Goal: Task Accomplishment & Management: Complete application form

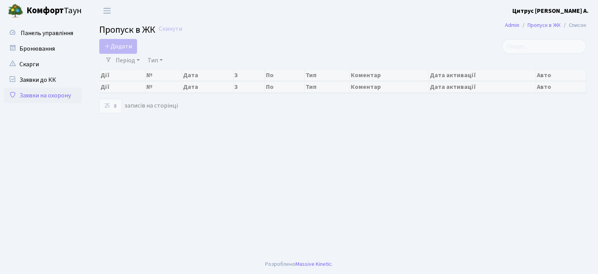
select select "25"
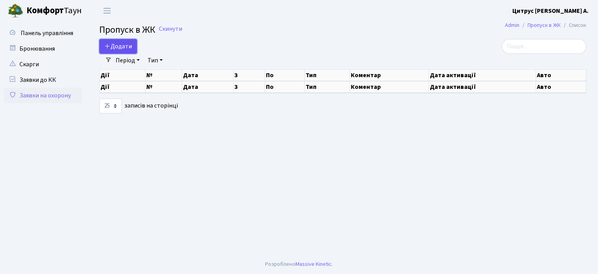
click at [123, 47] on span "Додати" at bounding box center [118, 46] width 28 height 9
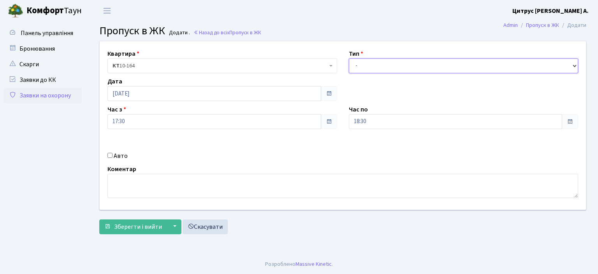
click at [399, 66] on select "- Доставка Таксі Гості Сервіс" at bounding box center [464, 65] width 230 height 15
select select "1"
click at [349, 58] on select "- Доставка Таксі Гості Сервіс" at bounding box center [464, 65] width 230 height 15
click at [383, 126] on input "18:30" at bounding box center [456, 121] width 214 height 15
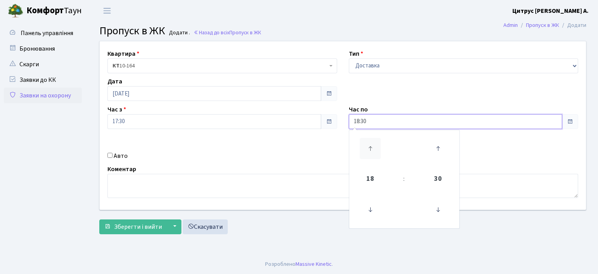
click at [375, 148] on icon at bounding box center [370, 148] width 21 height 21
click at [374, 149] on icon at bounding box center [370, 148] width 21 height 21
type input "20:30"
click at [111, 155] on input "Авто" at bounding box center [109, 155] width 5 height 5
checkbox input "true"
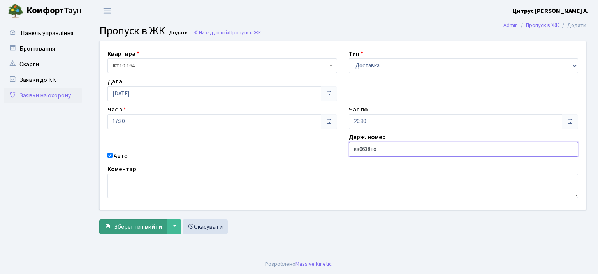
type input "ка0638то"
click at [140, 224] on span "Зберегти і вийти" at bounding box center [138, 226] width 48 height 9
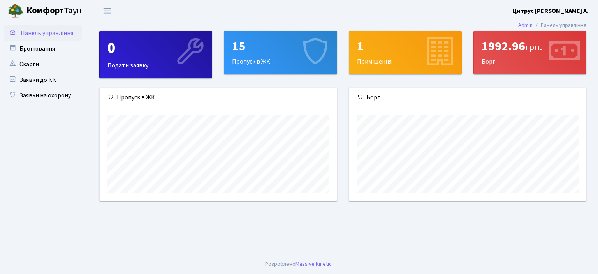
scroll to position [112, 237]
click at [40, 93] on link "Заявки на охорону" at bounding box center [43, 96] width 78 height 16
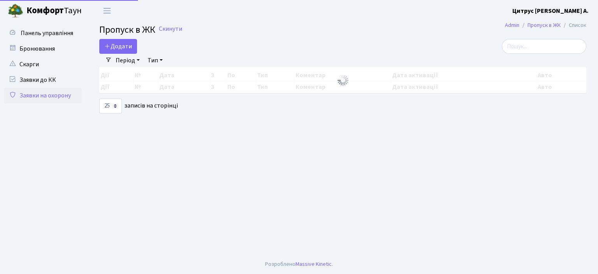
select select "25"
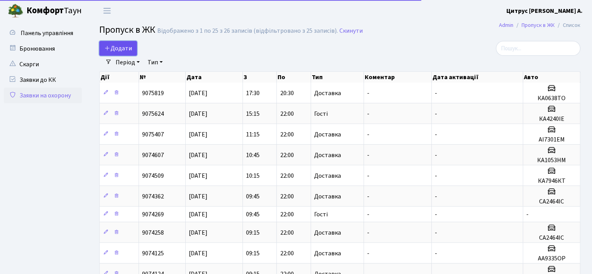
click at [126, 49] on span "Додати" at bounding box center [118, 48] width 28 height 9
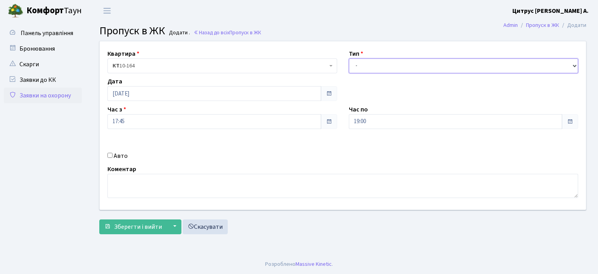
click at [371, 66] on select "- Доставка Таксі Гості Сервіс" at bounding box center [464, 65] width 230 height 15
select select "1"
click at [349, 58] on select "- Доставка Таксі Гості Сервіс" at bounding box center [464, 65] width 230 height 15
click at [364, 118] on input "19:00" at bounding box center [456, 121] width 214 height 15
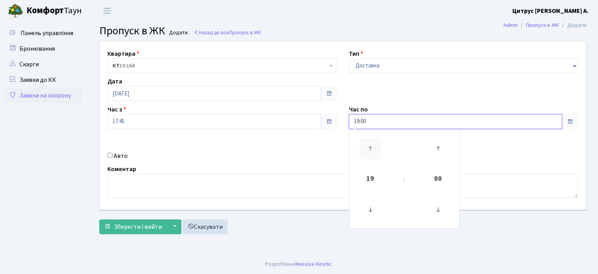
click at [369, 143] on icon at bounding box center [370, 148] width 21 height 21
drag, startPoint x: 369, startPoint y: 143, endPoint x: 201, endPoint y: 160, distance: 169.0
click at [369, 143] on icon at bounding box center [370, 148] width 21 height 21
type input "21:00"
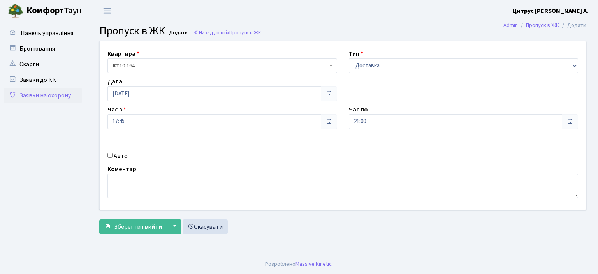
click at [109, 155] on input "Авто" at bounding box center [109, 155] width 5 height 5
checkbox input "true"
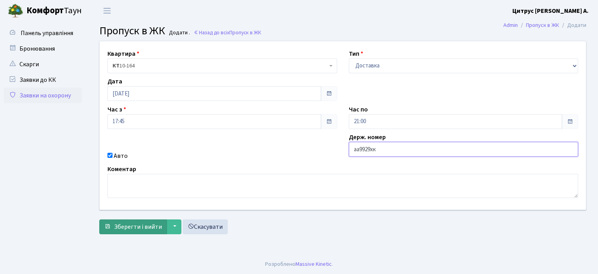
type input "аа9929хк"
click at [127, 228] on span "Зберегти і вийти" at bounding box center [138, 226] width 48 height 9
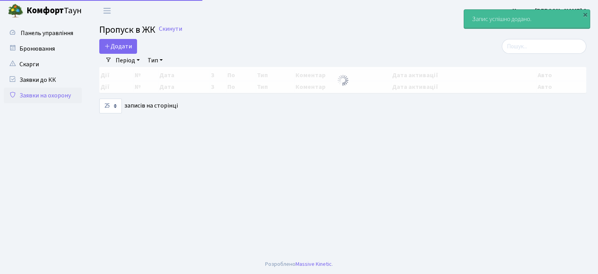
select select "25"
